Goal: Navigation & Orientation: Find specific page/section

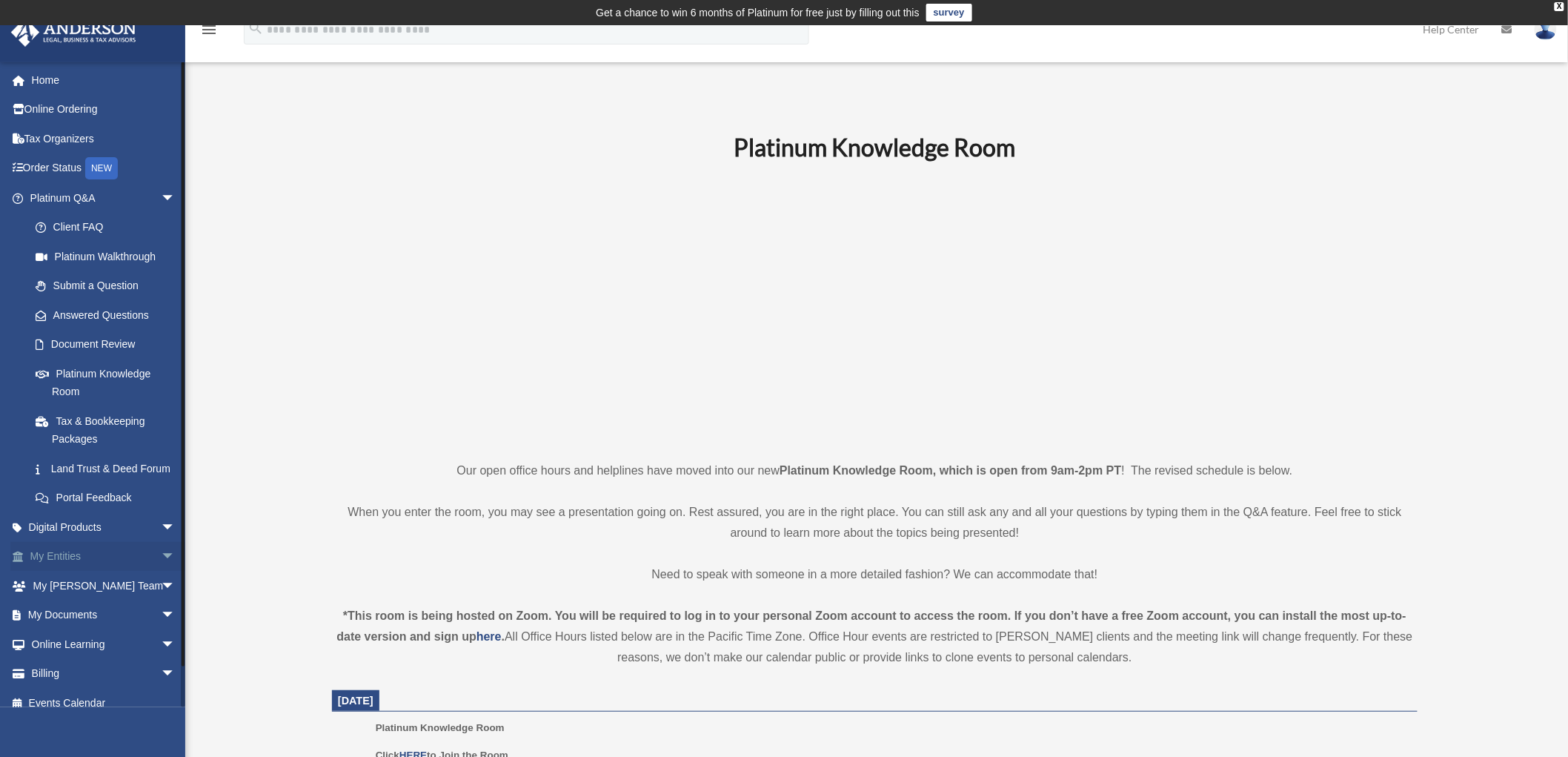
click at [160, 568] on span "arrow_drop_down" at bounding box center [175, 557] width 30 height 31
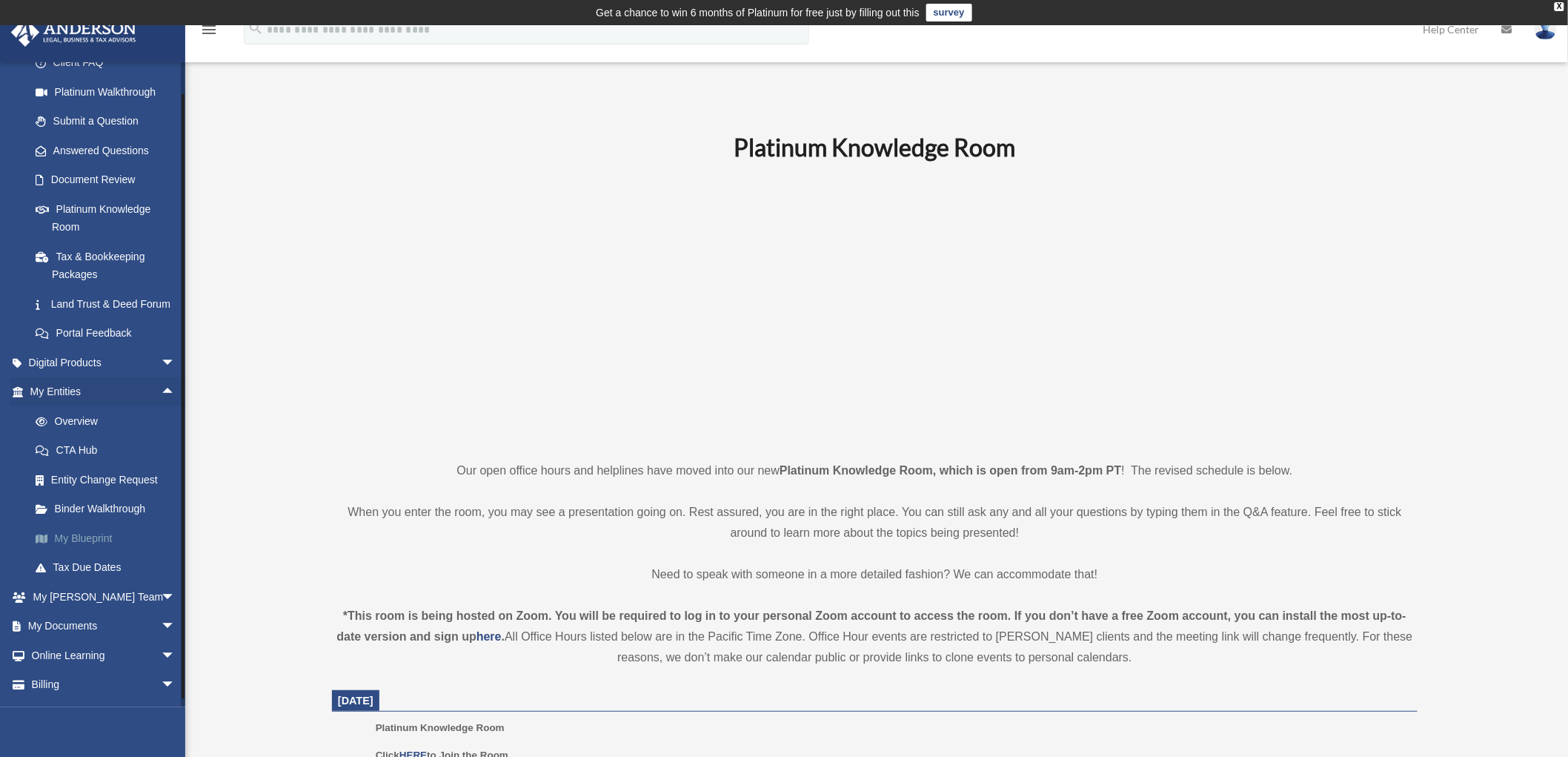
click at [78, 553] on link "My Blueprint" at bounding box center [110, 539] width 177 height 30
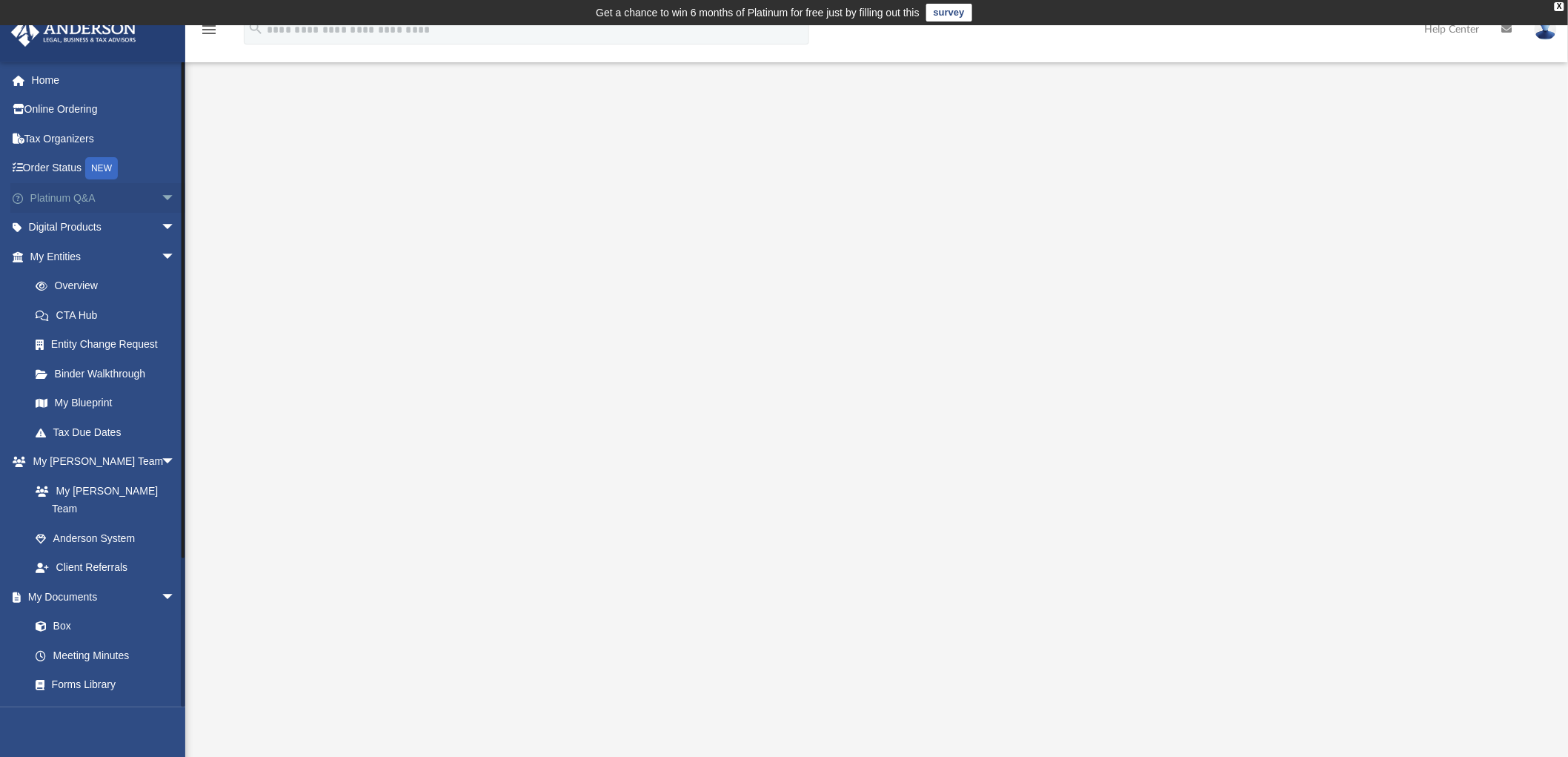
click at [160, 194] on span "arrow_drop_down" at bounding box center [175, 198] width 30 height 31
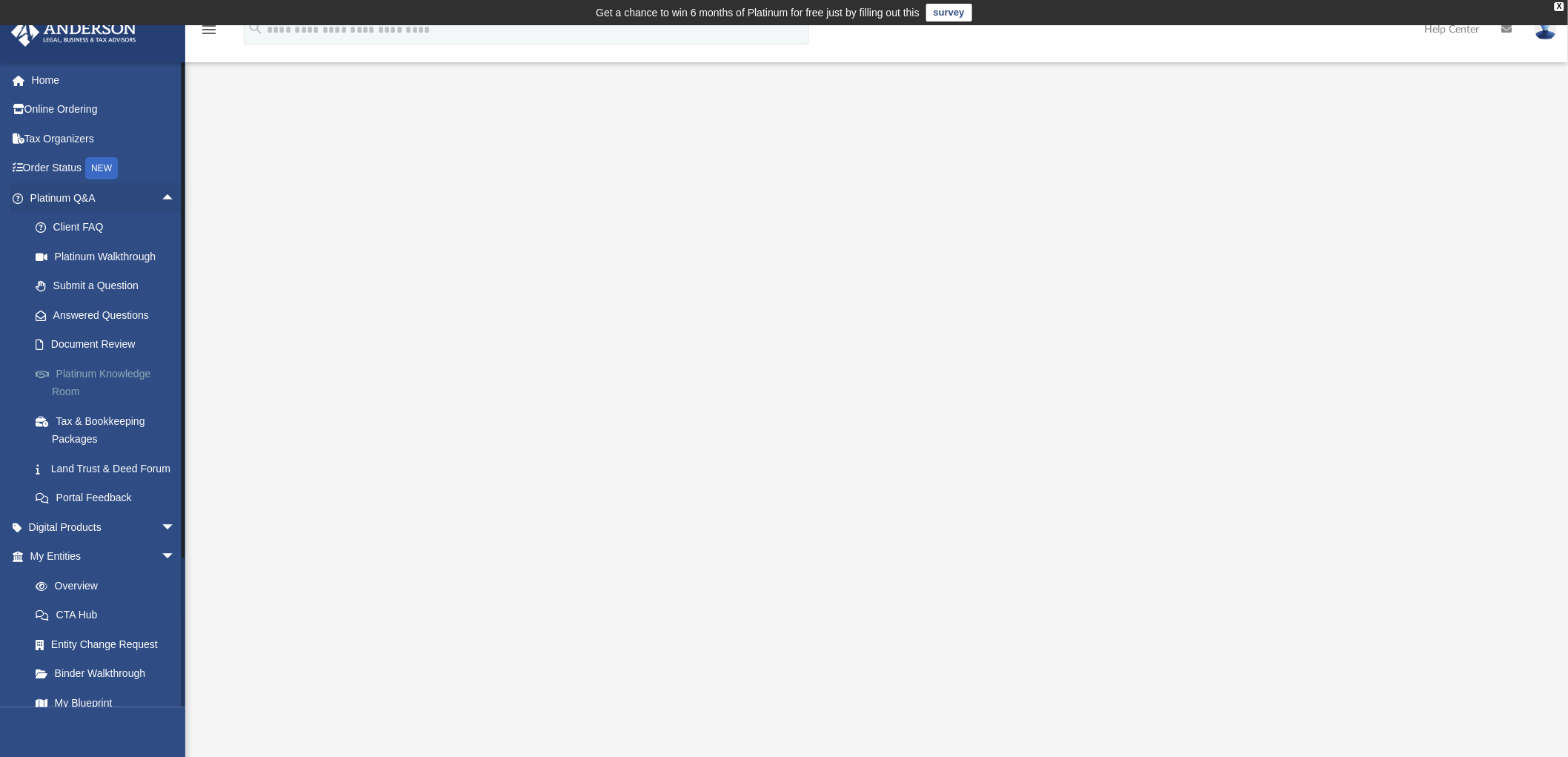
click at [61, 383] on link "Platinum Knowledge Room" at bounding box center [110, 382] width 177 height 48
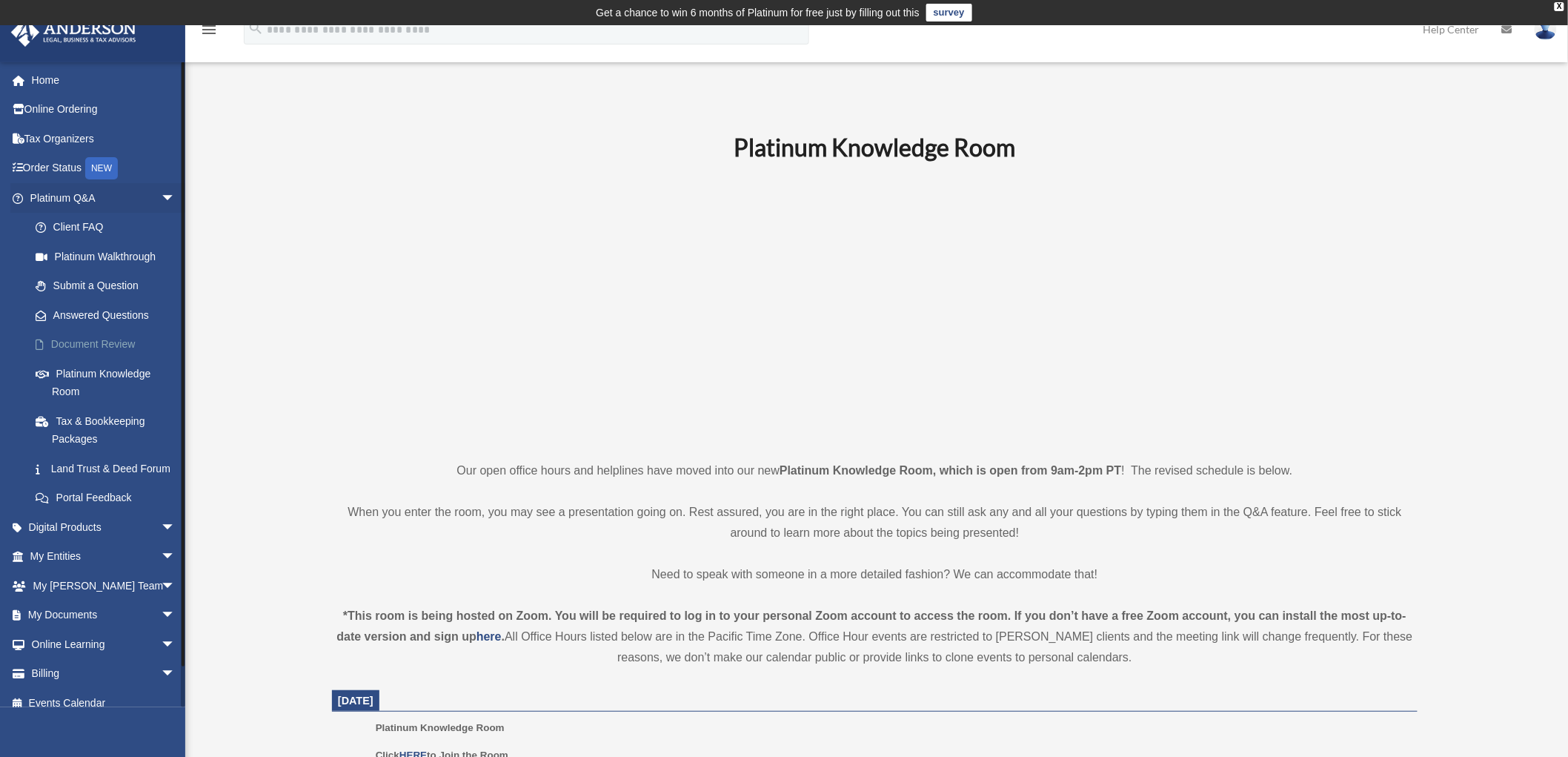
click at [73, 344] on link "Document Review" at bounding box center [110, 344] width 177 height 30
